Goal: Task Accomplishment & Management: Use online tool/utility

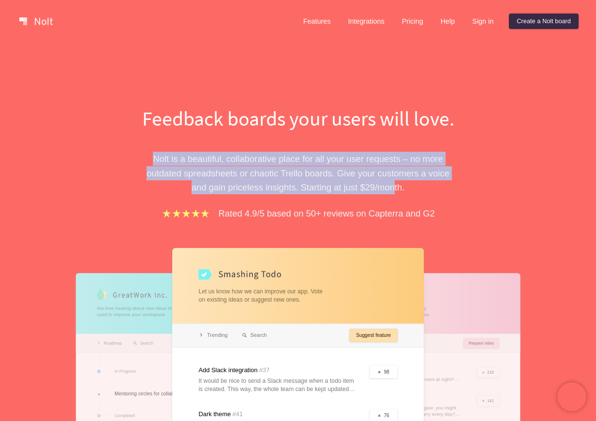
drag, startPoint x: 149, startPoint y: 159, endPoint x: 396, endPoint y: 184, distance: 247.9
click at [396, 184] on p "Nolt is a beautiful, collaborative place for all your user requests – no more o…" at bounding box center [298, 173] width 334 height 43
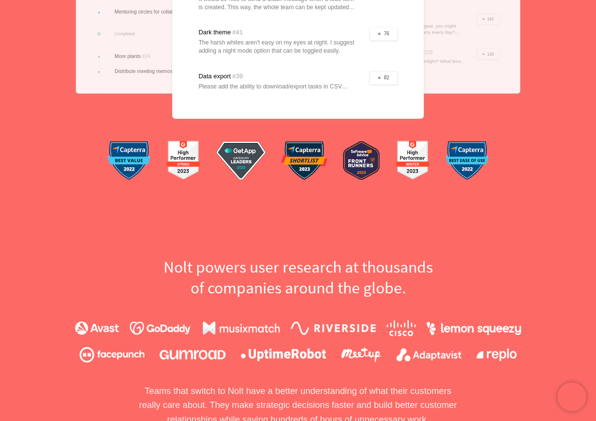
scroll to position [413, 0]
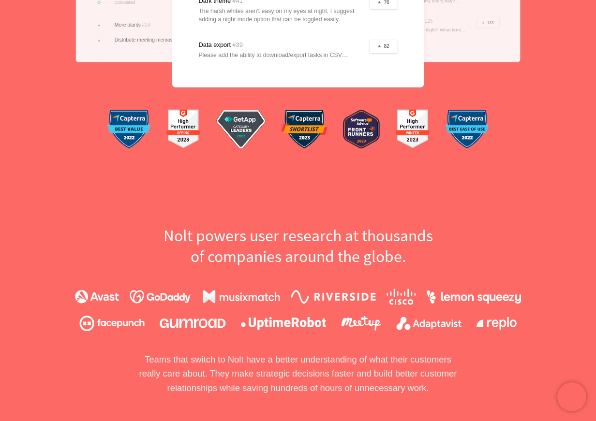
drag, startPoint x: 176, startPoint y: 233, endPoint x: 405, endPoint y: 256, distance: 229.9
click at [405, 256] on h2 "Nolt powers user research at thousands of companies around the globe." at bounding box center [298, 246] width 334 height 42
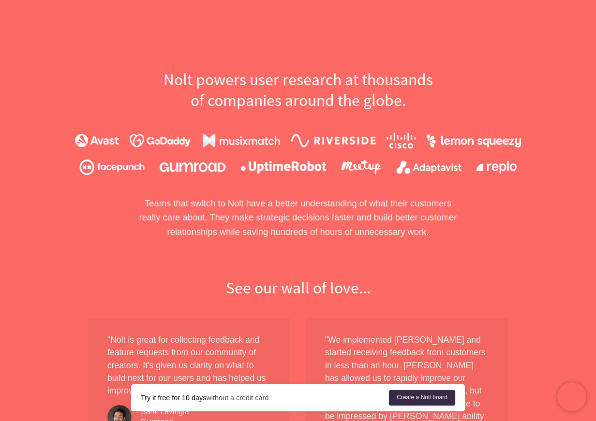
scroll to position [572, 0]
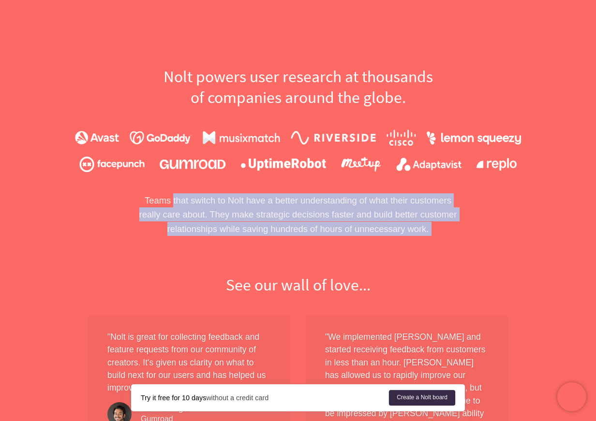
drag, startPoint x: 170, startPoint y: 195, endPoint x: 434, endPoint y: 236, distance: 267.1
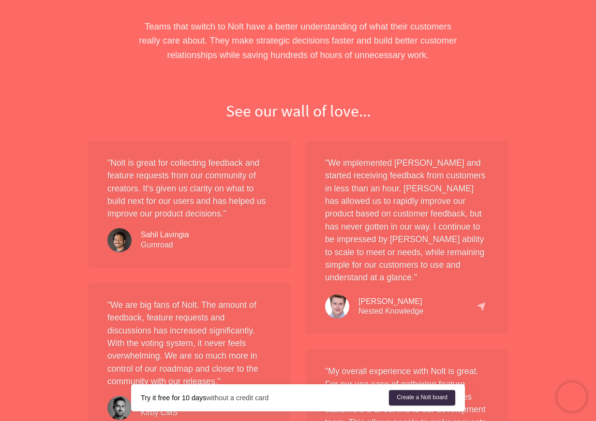
scroll to position [749, 0]
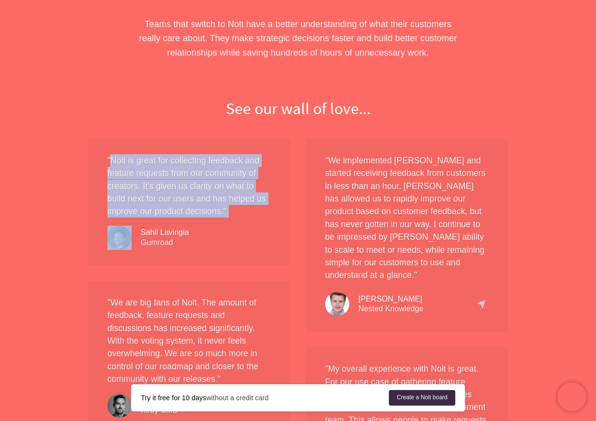
drag, startPoint x: 110, startPoint y: 159, endPoint x: 259, endPoint y: 219, distance: 160.4
click at [259, 219] on div "" Nolt is great for collecting feedback and feature requests from our community…" at bounding box center [189, 202] width 202 height 127
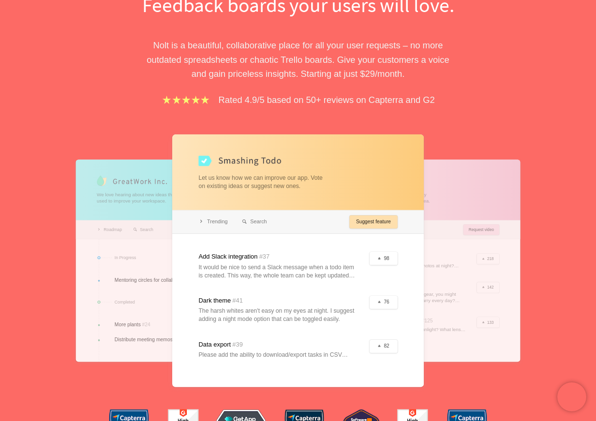
scroll to position [0, 0]
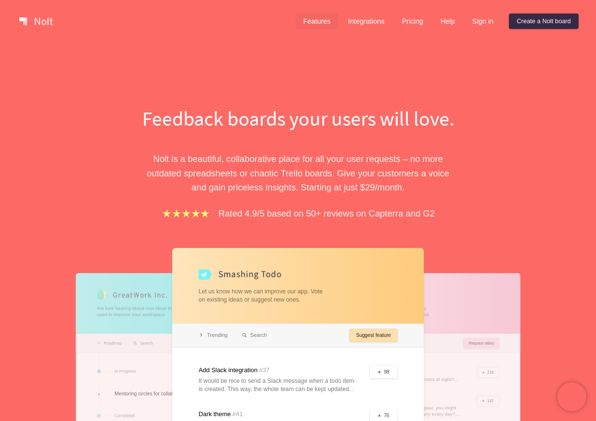
click at [317, 26] on link "Features" at bounding box center [316, 21] width 43 height 15
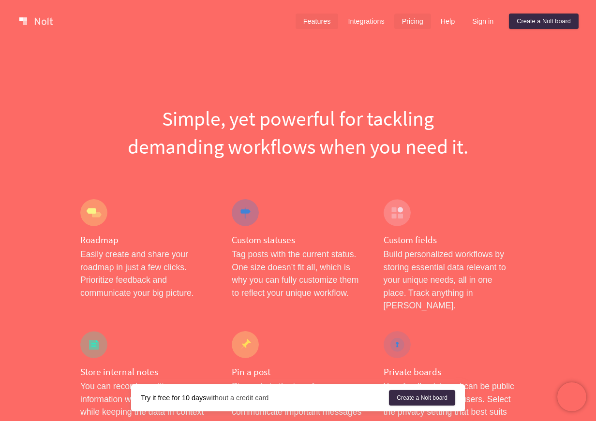
click at [394, 20] on link "Pricing" at bounding box center [412, 21] width 37 height 15
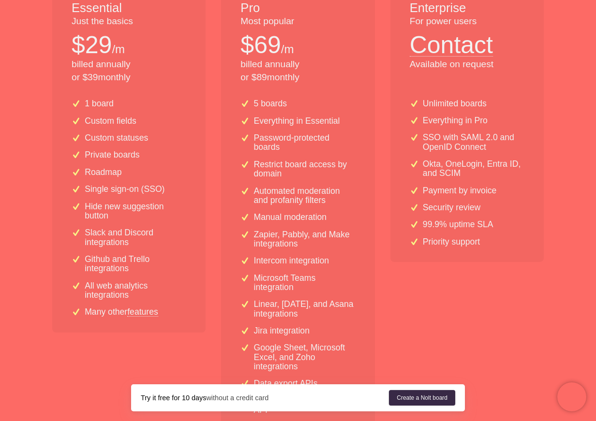
scroll to position [233, 0]
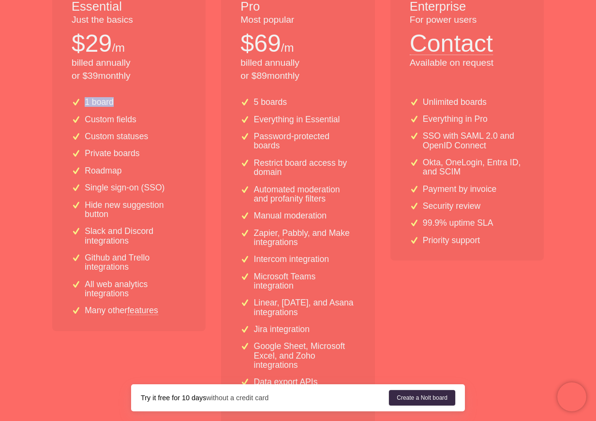
drag, startPoint x: 81, startPoint y: 98, endPoint x: 111, endPoint y: 99, distance: 30.0
click at [111, 99] on div "1 board" at bounding box center [129, 102] width 115 height 9
drag, startPoint x: 111, startPoint y: 99, endPoint x: 105, endPoint y: 110, distance: 11.9
click at [111, 99] on p "1 board" at bounding box center [99, 102] width 29 height 9
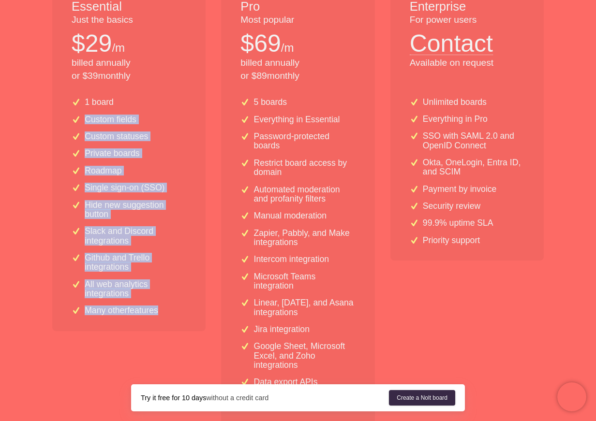
drag, startPoint x: 77, startPoint y: 120, endPoint x: 153, endPoint y: 324, distance: 217.0
click at [153, 324] on div "1 board Custom fields Custom statuses Private boards Roadmap Single sign-on (SS…" at bounding box center [128, 210] width 153 height 241
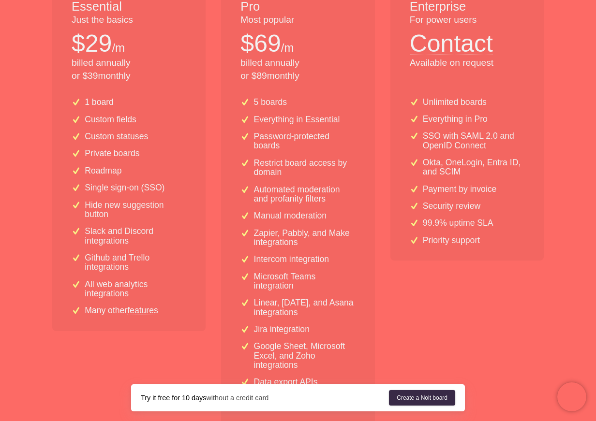
click at [153, 324] on div "1 board Custom fields Custom statuses Private boards Roadmap Single sign-on (SS…" at bounding box center [128, 210] width 153 height 241
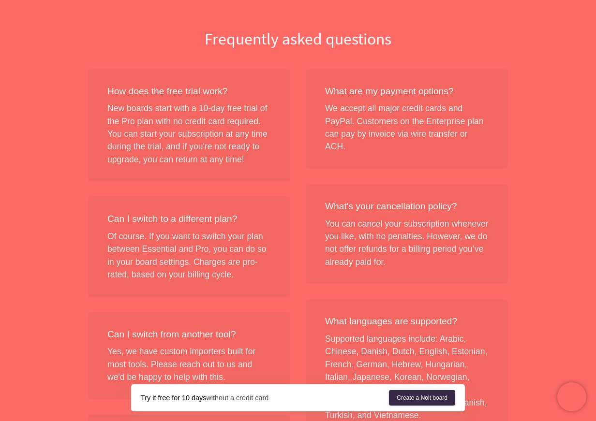
scroll to position [851, 0]
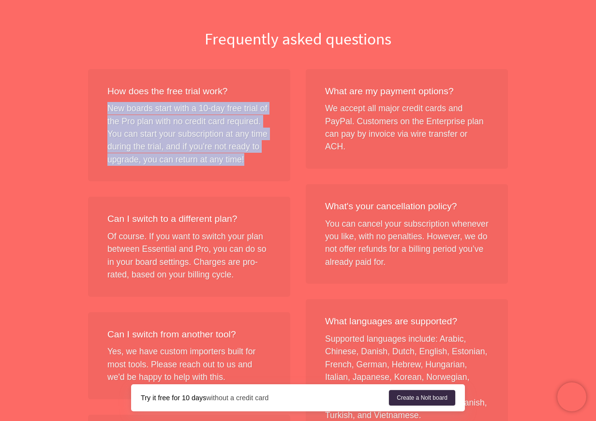
drag, startPoint x: 109, startPoint y: 107, endPoint x: 277, endPoint y: 163, distance: 177.8
click at [277, 163] on div "How does the free trial work? New boards start with a 10-day free trial of the …" at bounding box center [189, 125] width 202 height 113
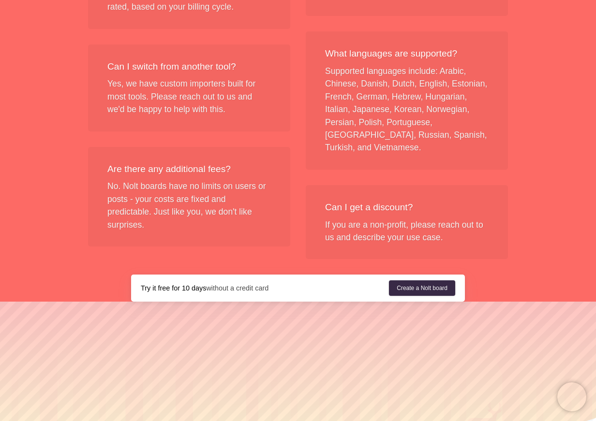
scroll to position [1121, 0]
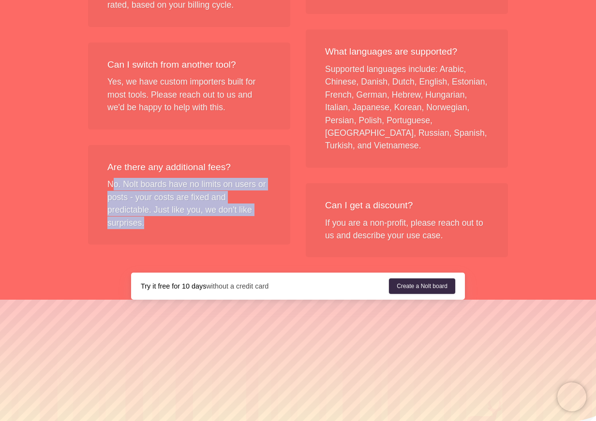
drag, startPoint x: 111, startPoint y: 182, endPoint x: 182, endPoint y: 221, distance: 81.1
click at [182, 221] on div "Are there any additional fees? No. Nolt boards have no limits on users or posts…" at bounding box center [189, 195] width 202 height 100
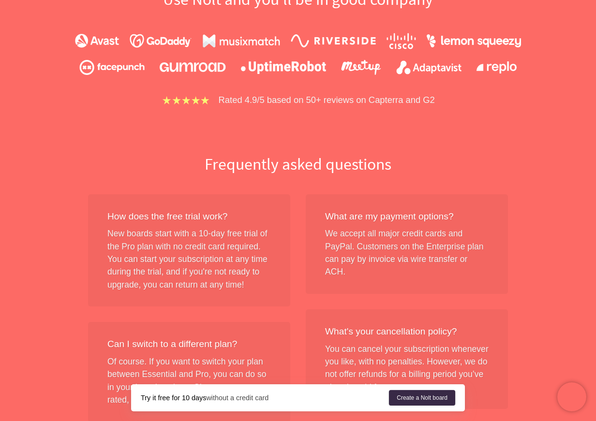
scroll to position [0, 0]
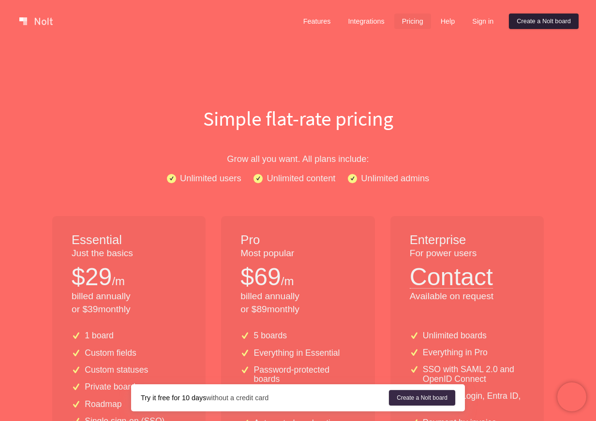
click at [532, 24] on link "Create a Nolt board" at bounding box center [544, 21] width 70 height 15
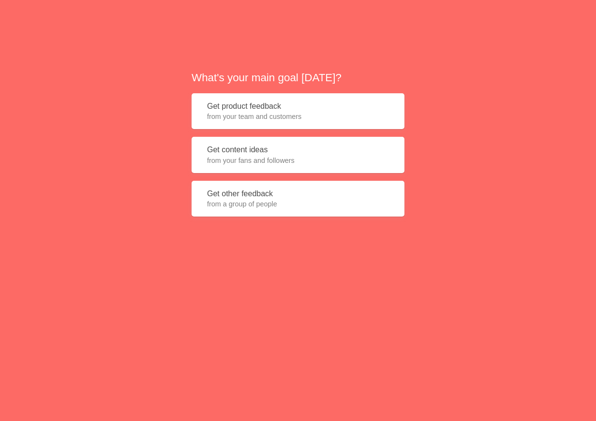
click at [261, 112] on span "from your team and customers" at bounding box center [298, 117] width 182 height 10
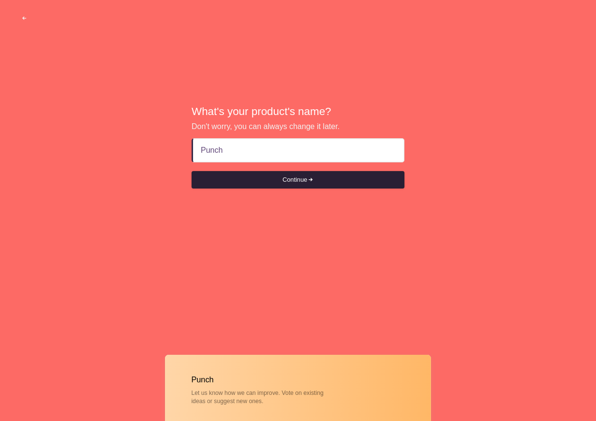
click at [320, 184] on button "Continue" at bounding box center [297, 179] width 213 height 17
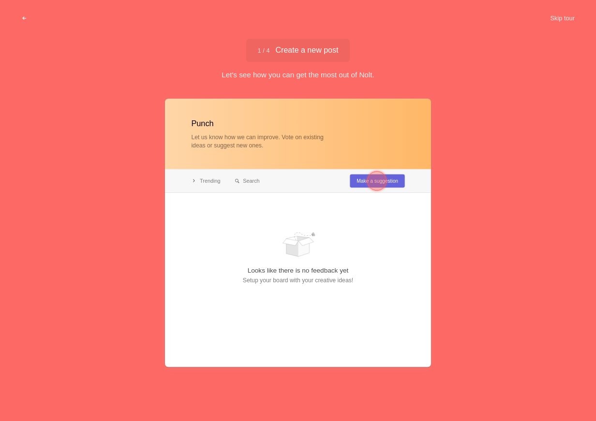
type input "Punch"
click at [385, 179] on div at bounding box center [376, 180] width 19 height 19
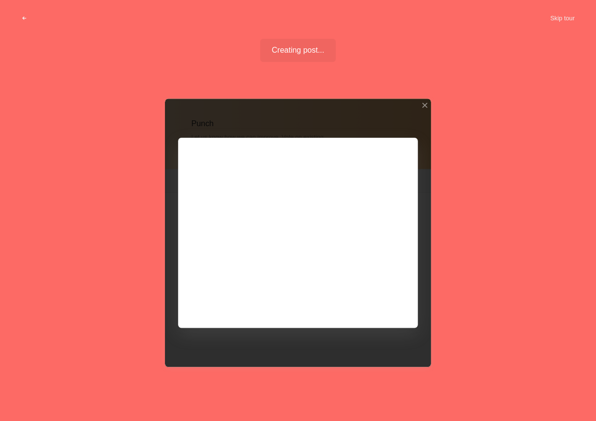
click at [252, 197] on div at bounding box center [298, 233] width 266 height 268
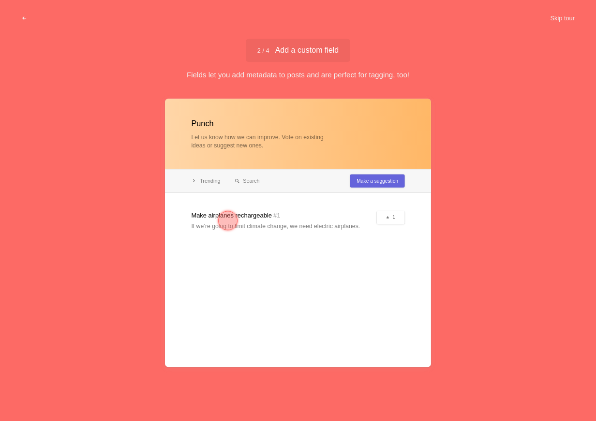
click at [227, 220] on div at bounding box center [227, 220] width 19 height 19
click at [552, 21] on button "Skip tour" at bounding box center [562, 18] width 48 height 17
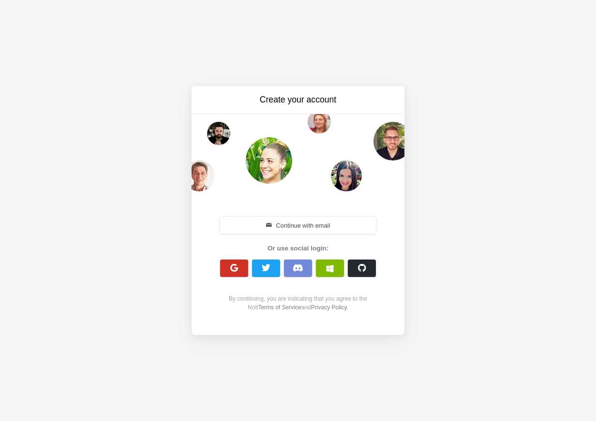
click at [238, 269] on span "button" at bounding box center [234, 267] width 9 height 9
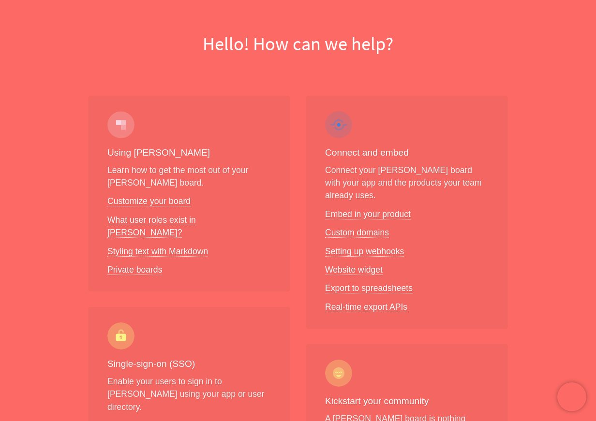
scroll to position [73, 0]
click at [378, 209] on link "Embed in your product" at bounding box center [368, 214] width 86 height 10
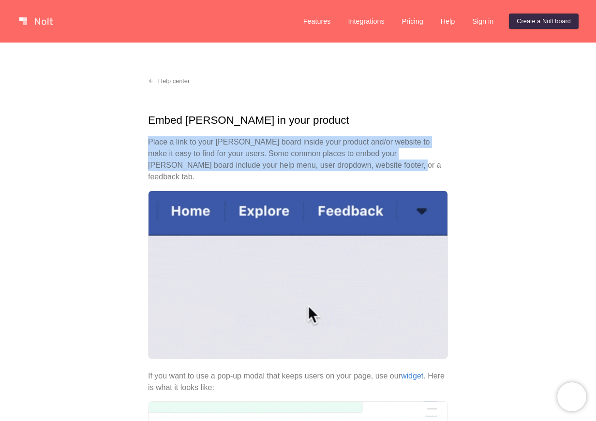
drag, startPoint x: 145, startPoint y: 141, endPoint x: 349, endPoint y: 167, distance: 206.2
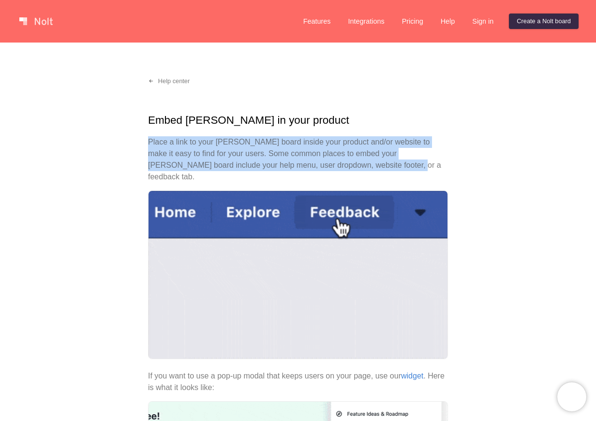
click at [349, 167] on div "Help center Embed Nolt in your product Place a link to your Nolt board inside y…" at bounding box center [298, 425] width 596 height 764
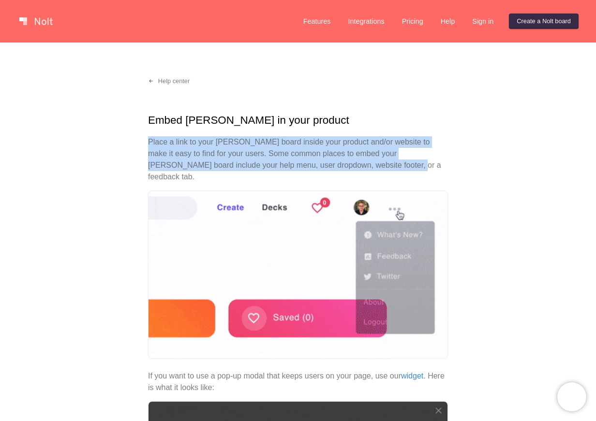
click at [349, 167] on p "Place a link to your Nolt board inside your product and/or website to make it e…" at bounding box center [298, 159] width 300 height 46
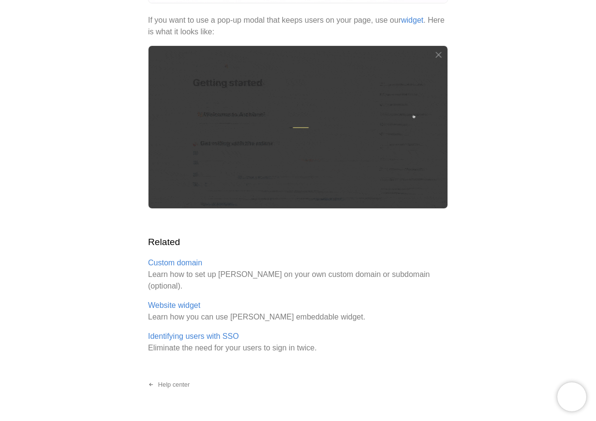
scroll to position [361, 0]
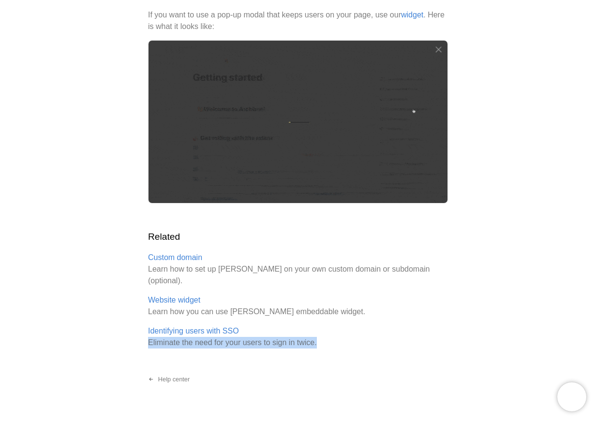
drag, startPoint x: 150, startPoint y: 319, endPoint x: 327, endPoint y: 319, distance: 176.9
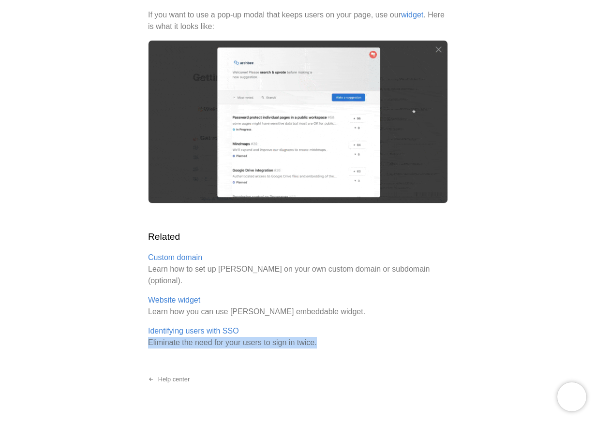
click at [327, 325] on p "Identifying users with SSO Eliminate the need for your users to sign in twice." at bounding box center [298, 336] width 300 height 23
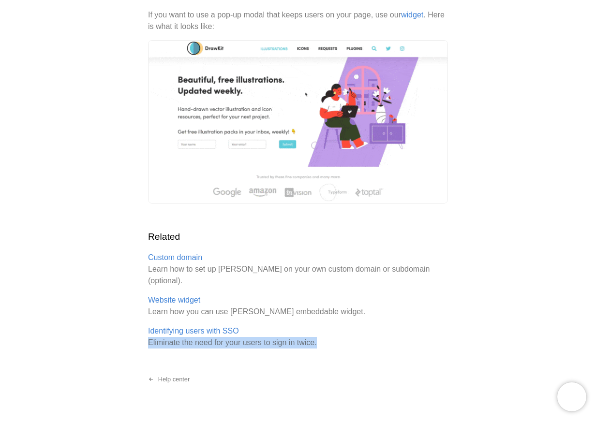
click at [327, 325] on p "Identifying users with SSO Eliminate the need for your users to sign in twice." at bounding box center [298, 336] width 300 height 23
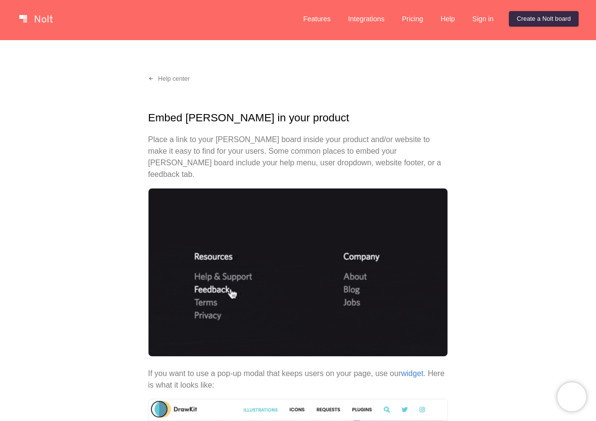
scroll to position [0, 0]
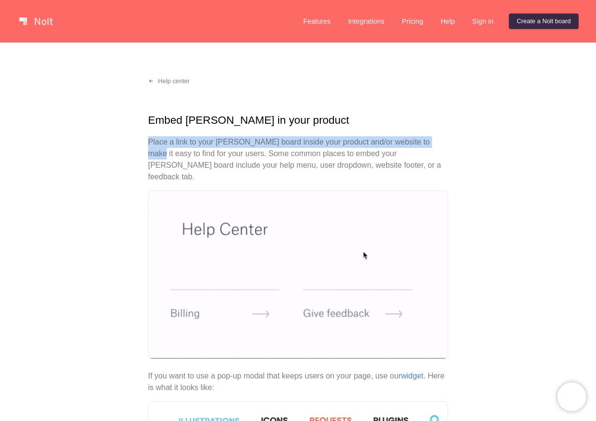
drag, startPoint x: 148, startPoint y: 141, endPoint x: 432, endPoint y: 141, distance: 283.3
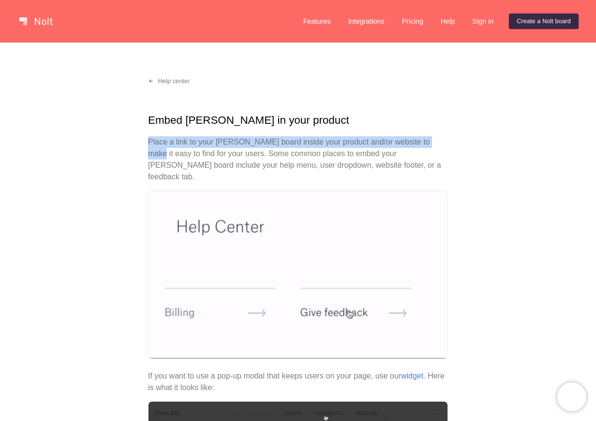
click at [432, 141] on p "Place a link to your Nolt board inside your product and/or website to make it e…" at bounding box center [298, 159] width 300 height 46
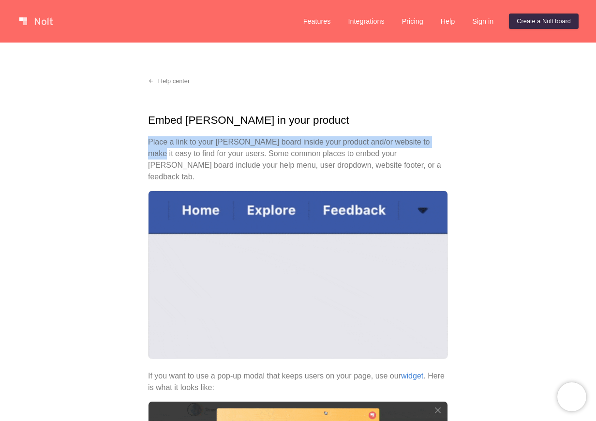
click at [432, 141] on p "Place a link to your Nolt board inside your product and/or website to make it e…" at bounding box center [298, 159] width 300 height 46
